Goal: Find specific page/section: Find specific page/section

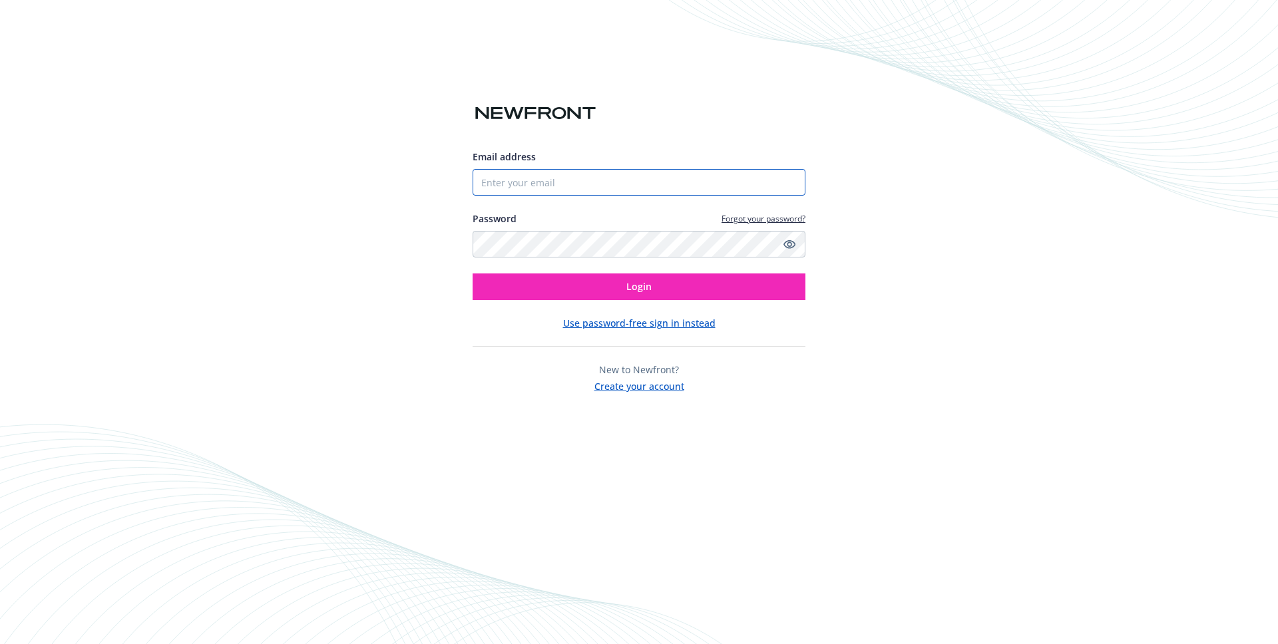
type input "ignacio.antonelli@newfront.com"
